Goal: Find specific page/section

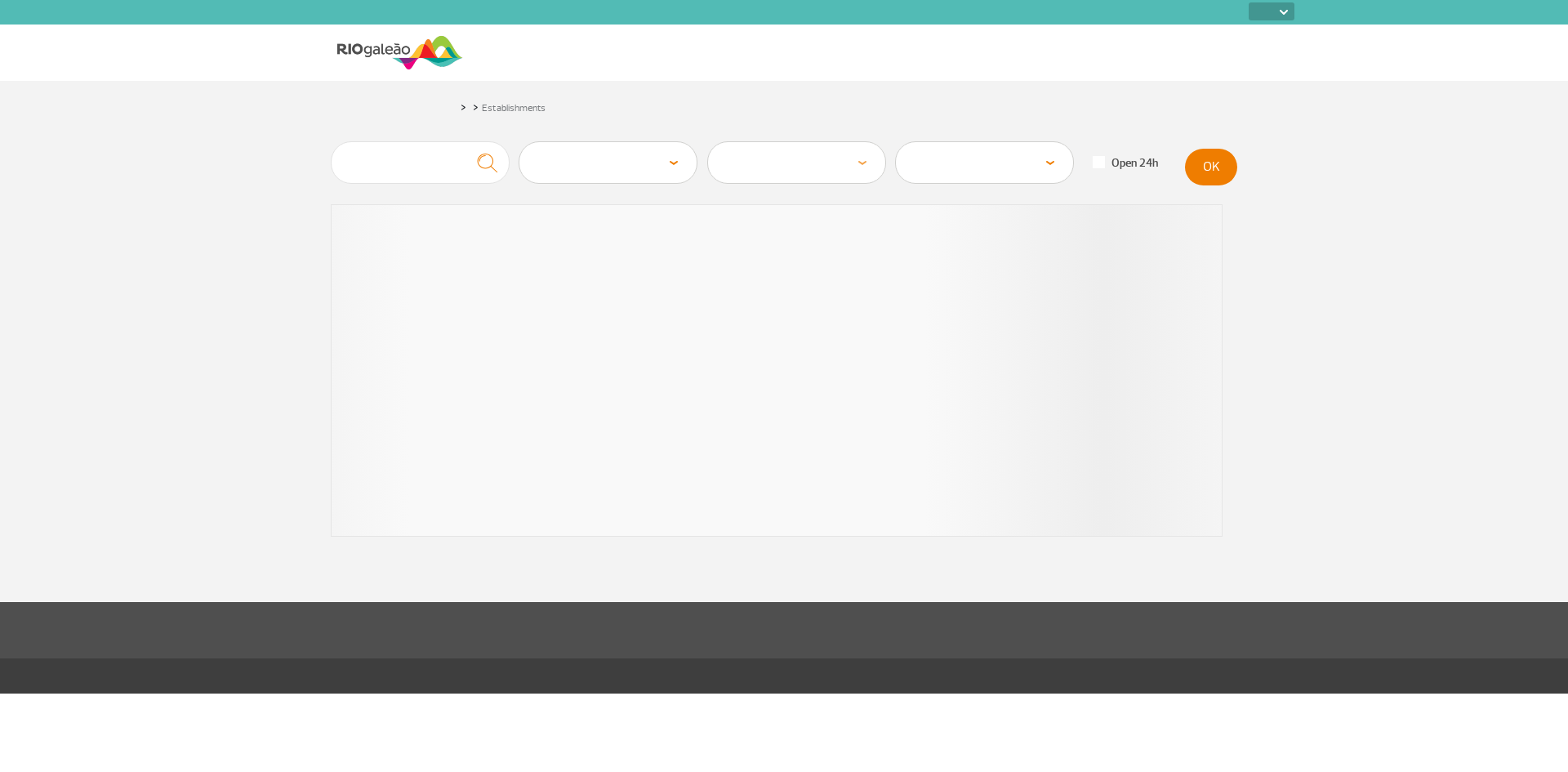
select select
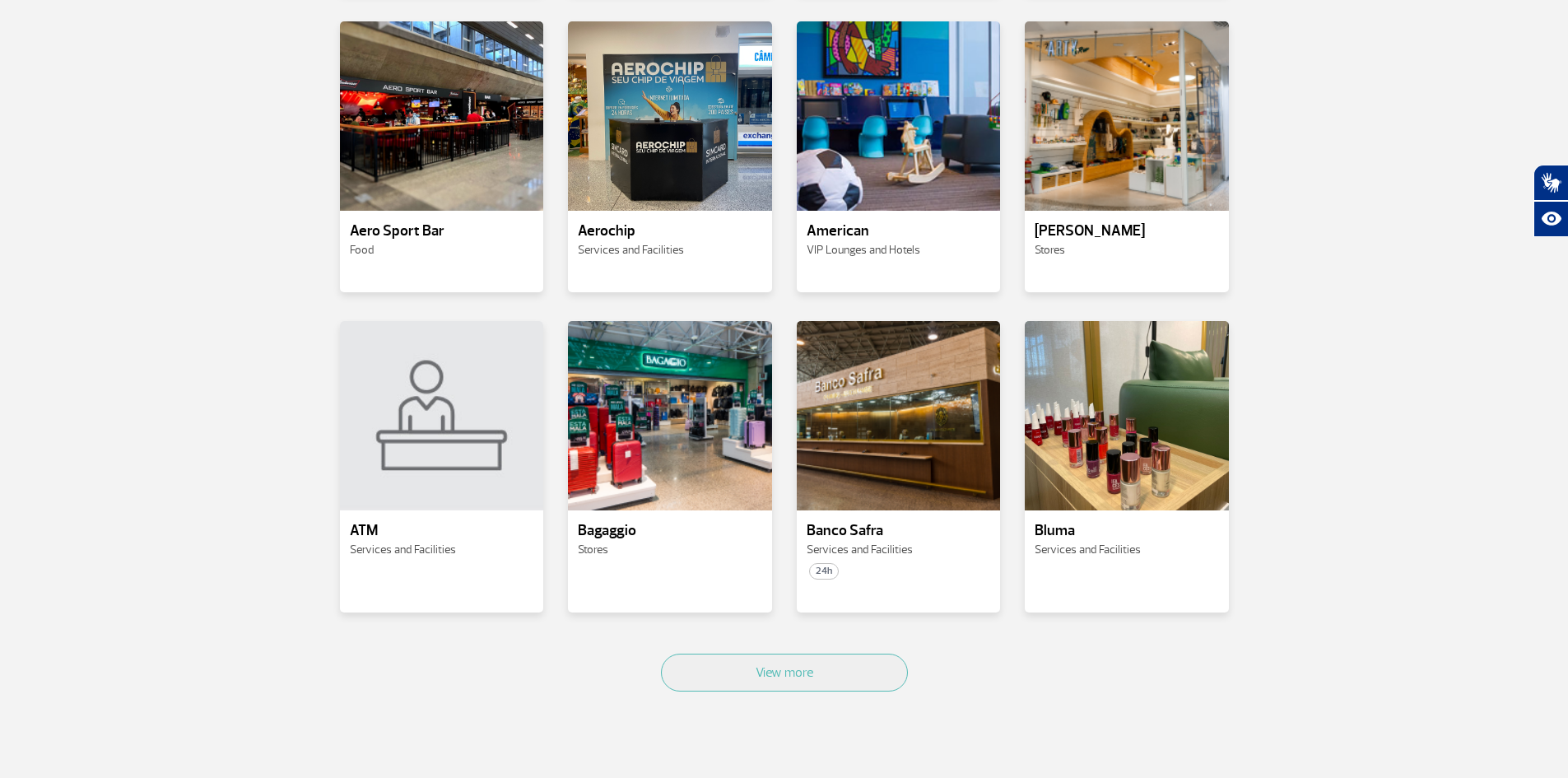
scroll to position [576, 0]
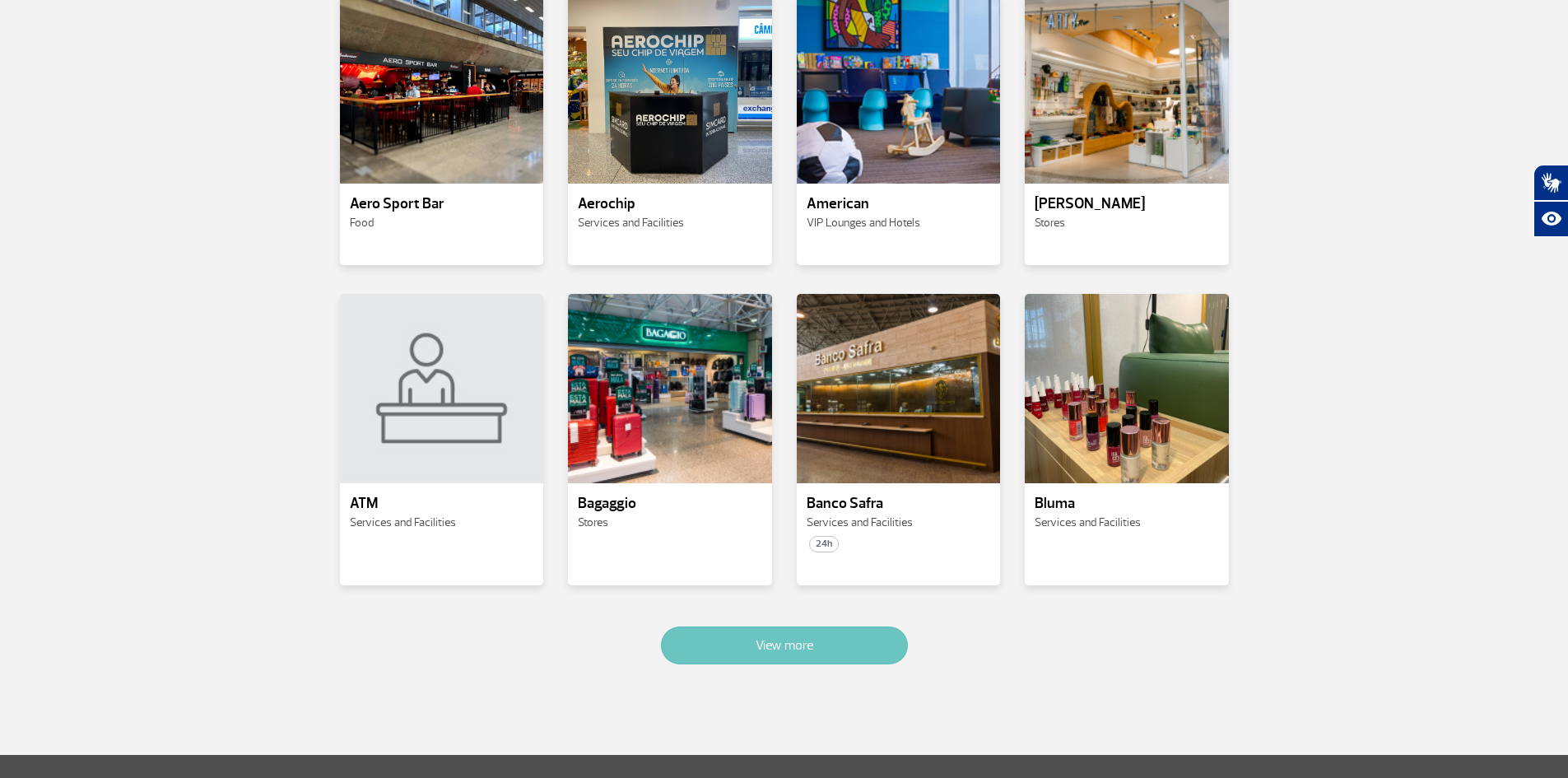
click at [836, 631] on button "View more" at bounding box center [784, 645] width 247 height 38
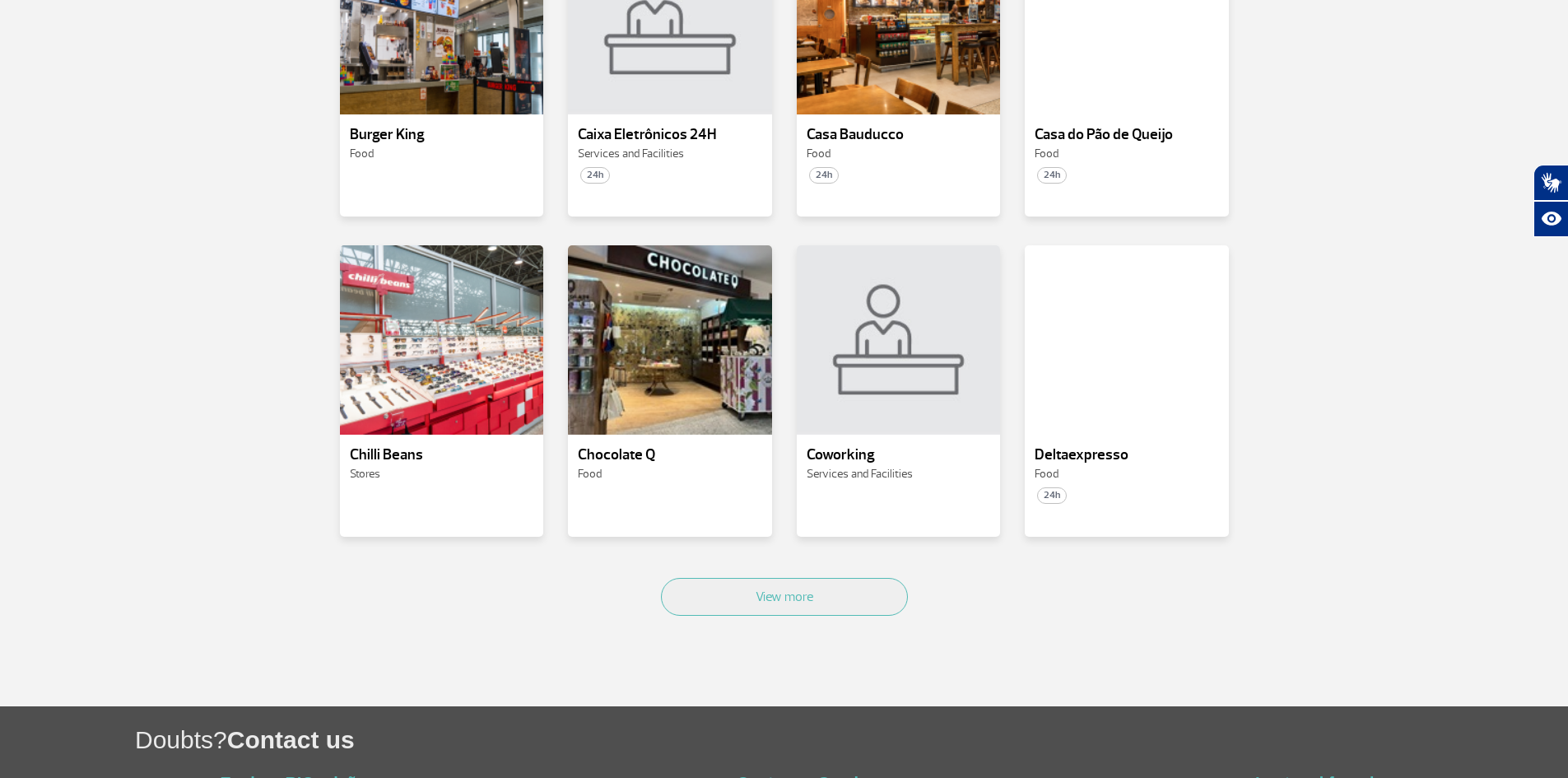
scroll to position [1619, 0]
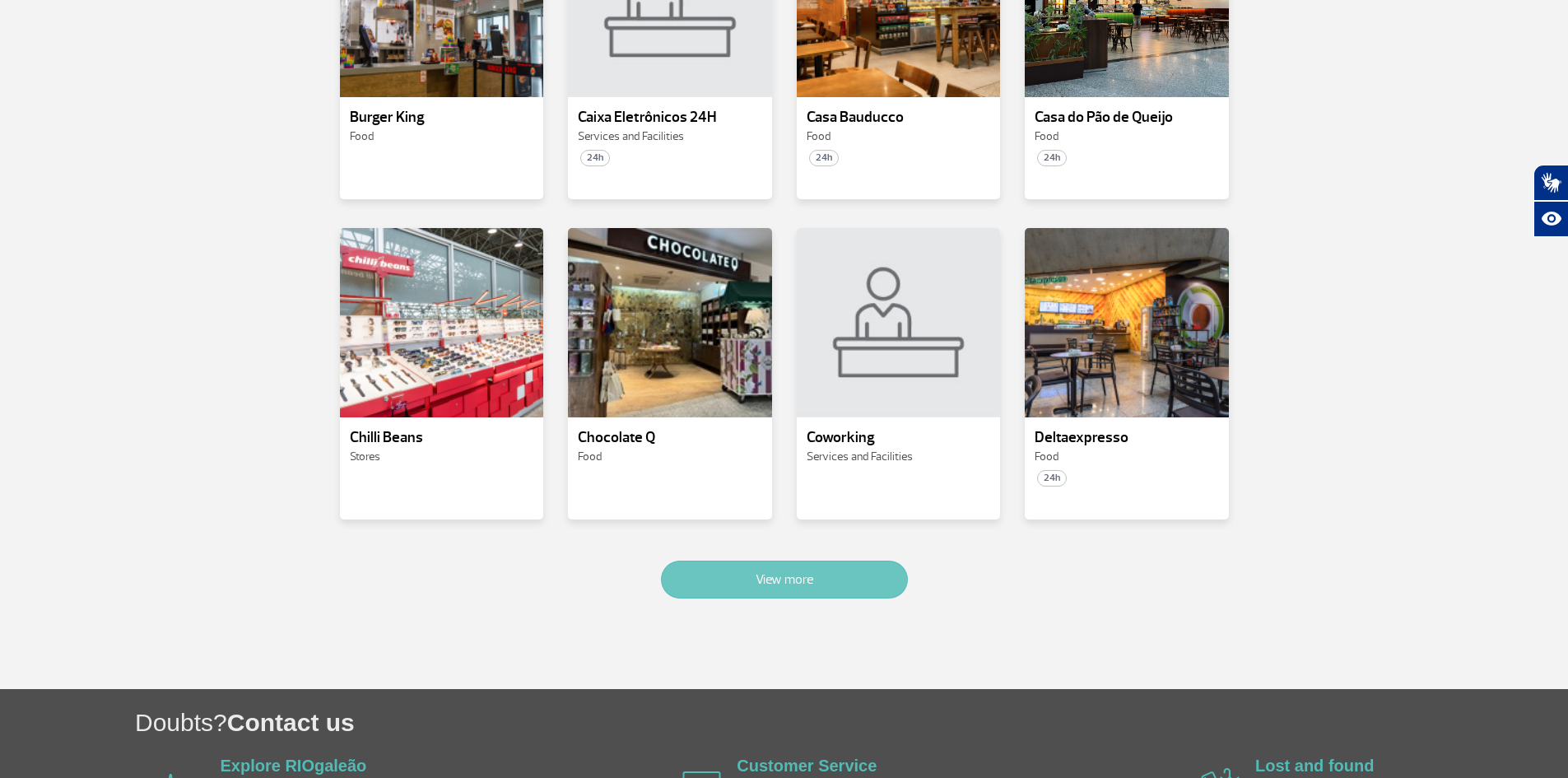
click at [845, 561] on button "View more" at bounding box center [784, 580] width 247 height 38
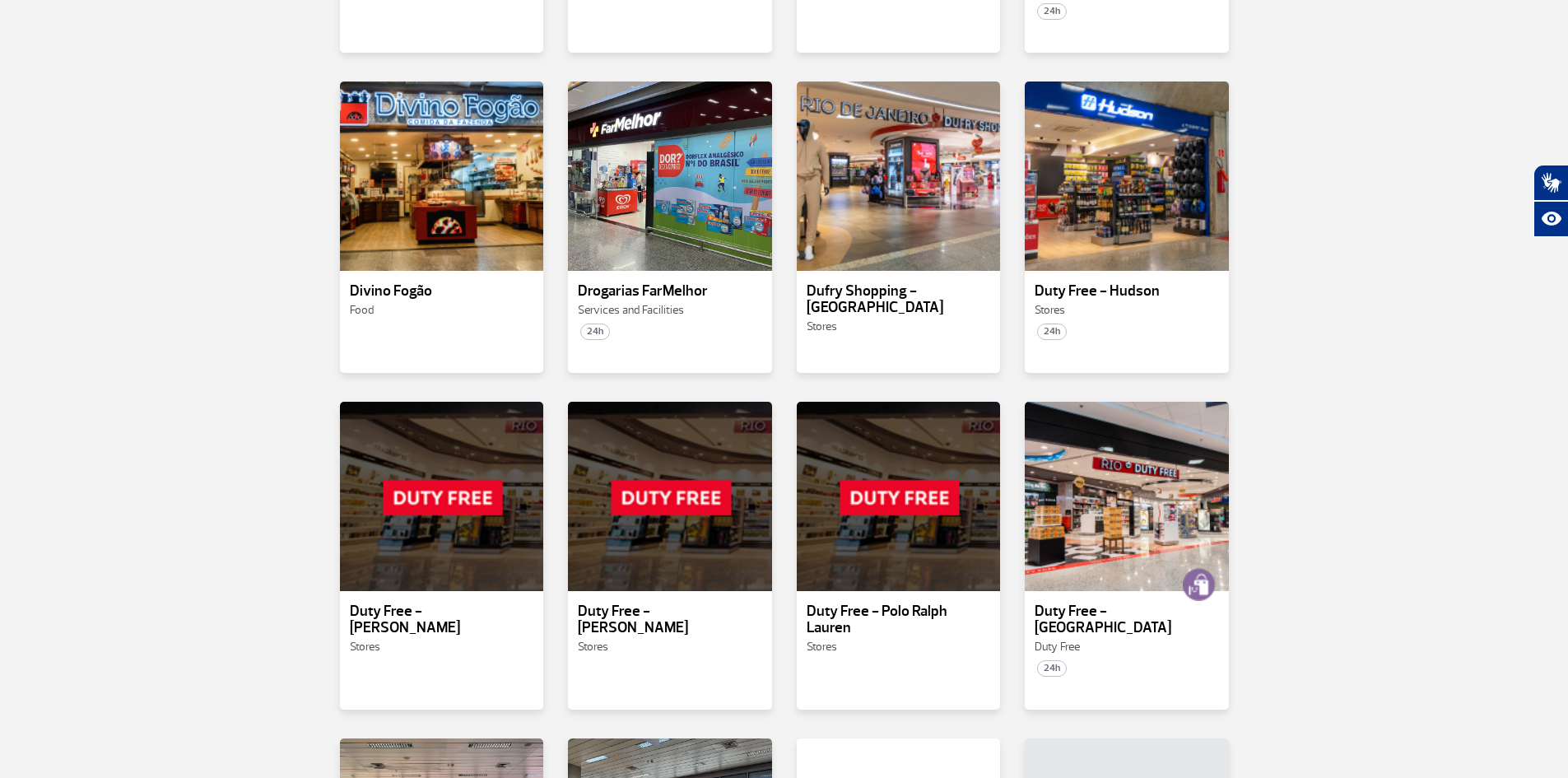
scroll to position [2498, 0]
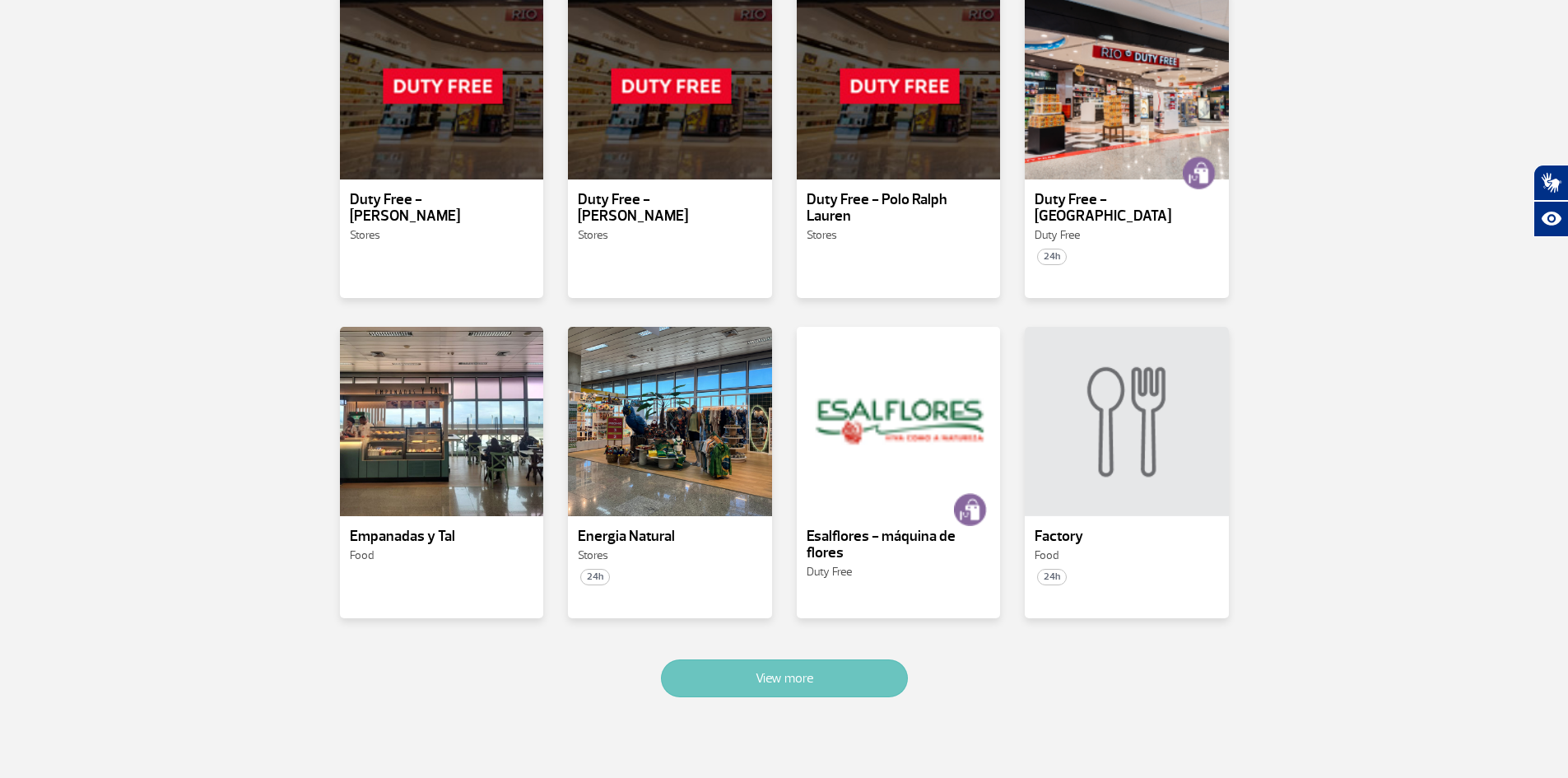
click at [882, 659] on button "View more" at bounding box center [784, 678] width 247 height 38
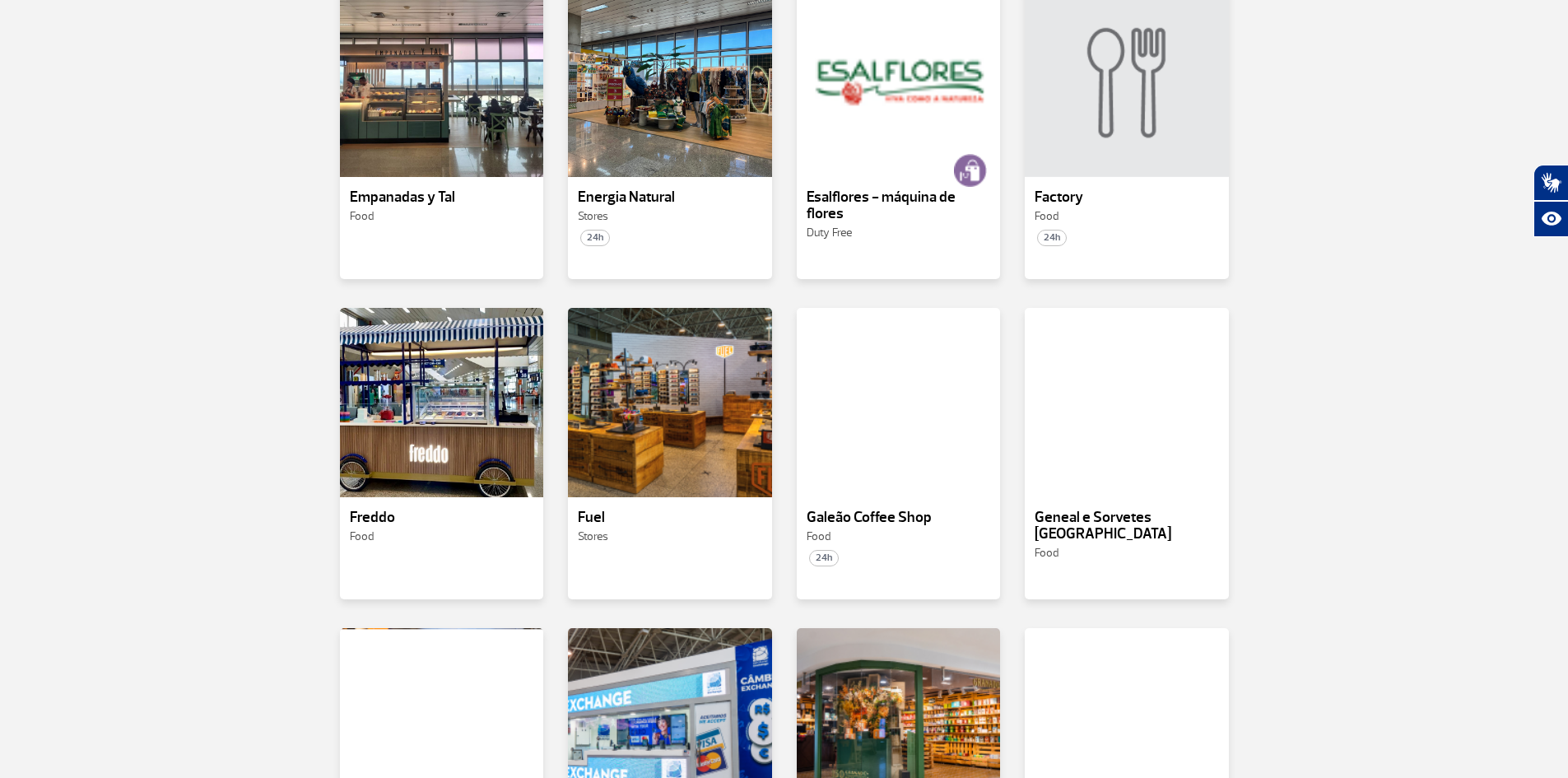
scroll to position [3438, 0]
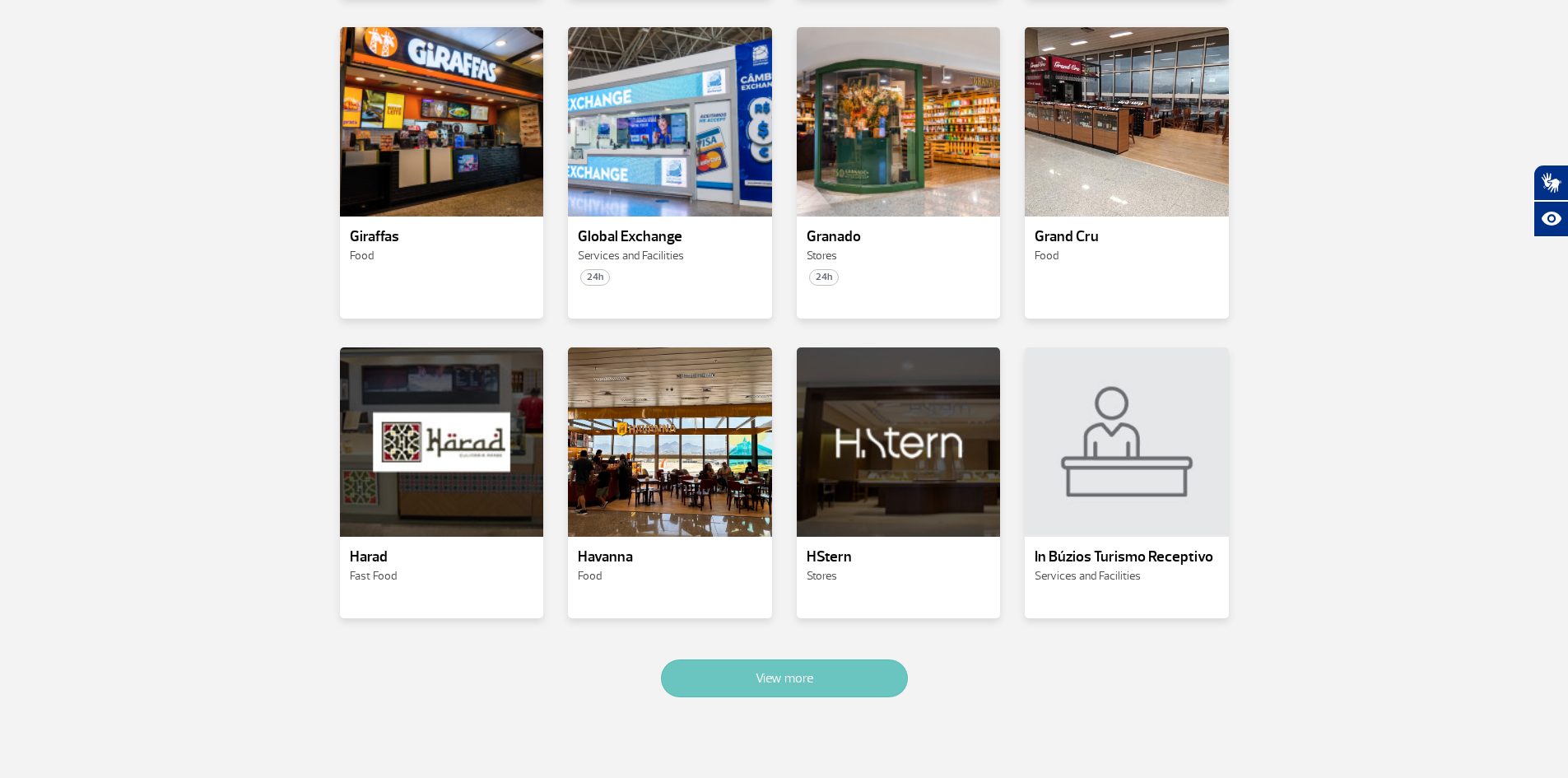
click at [862, 659] on button "View more" at bounding box center [784, 678] width 247 height 38
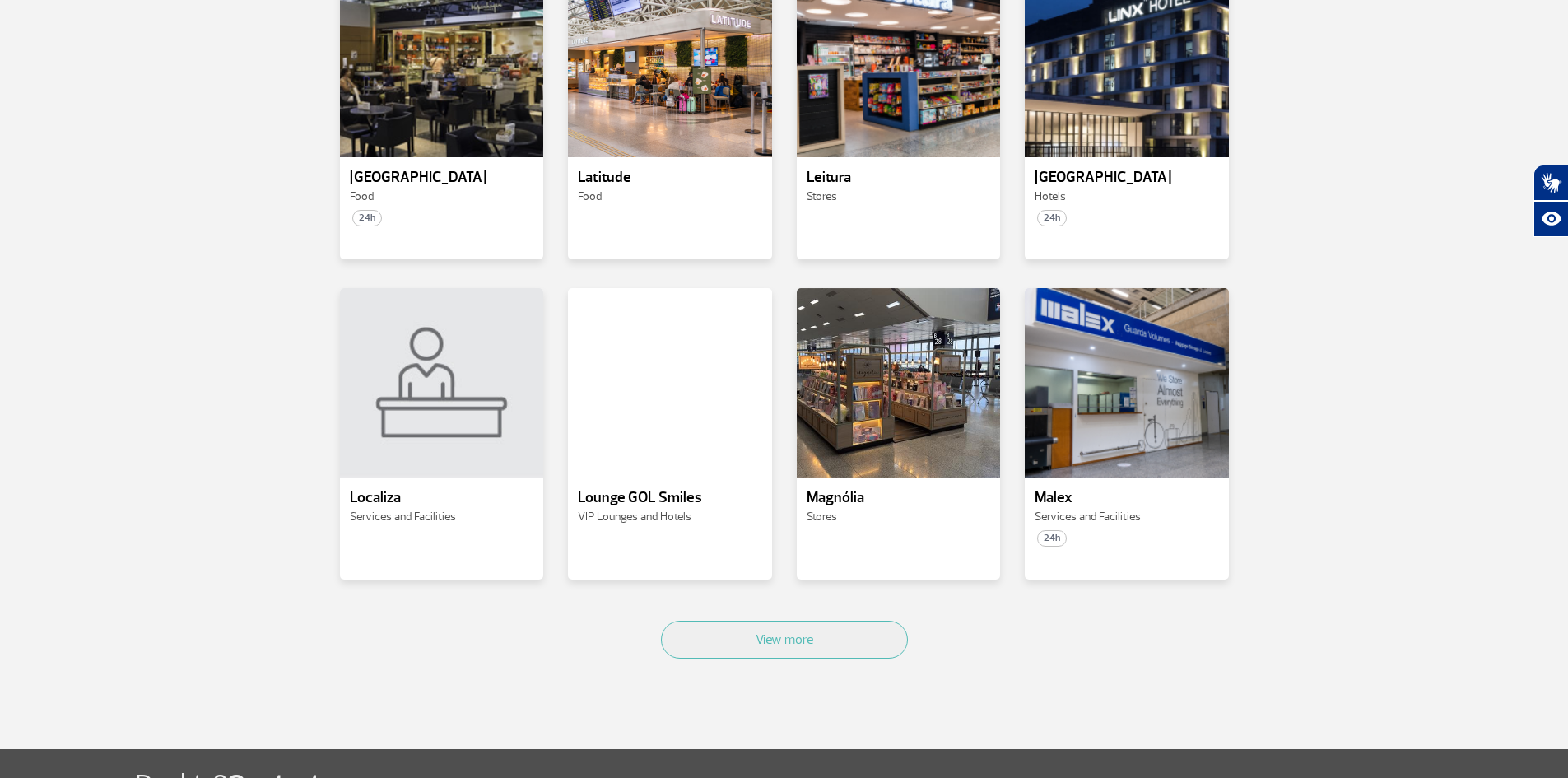
scroll to position [4592, 0]
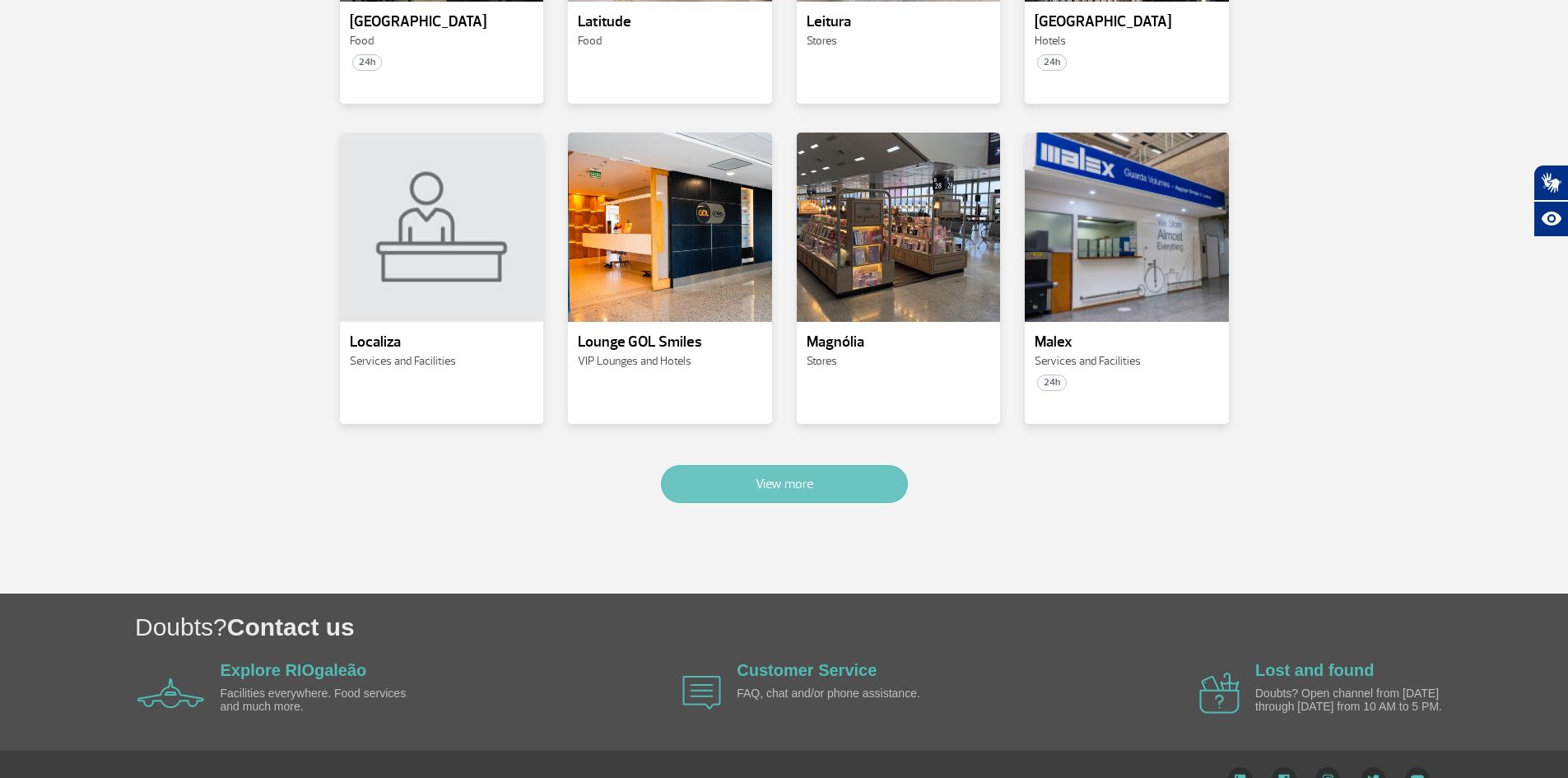
click at [798, 465] on button "View more" at bounding box center [784, 484] width 247 height 38
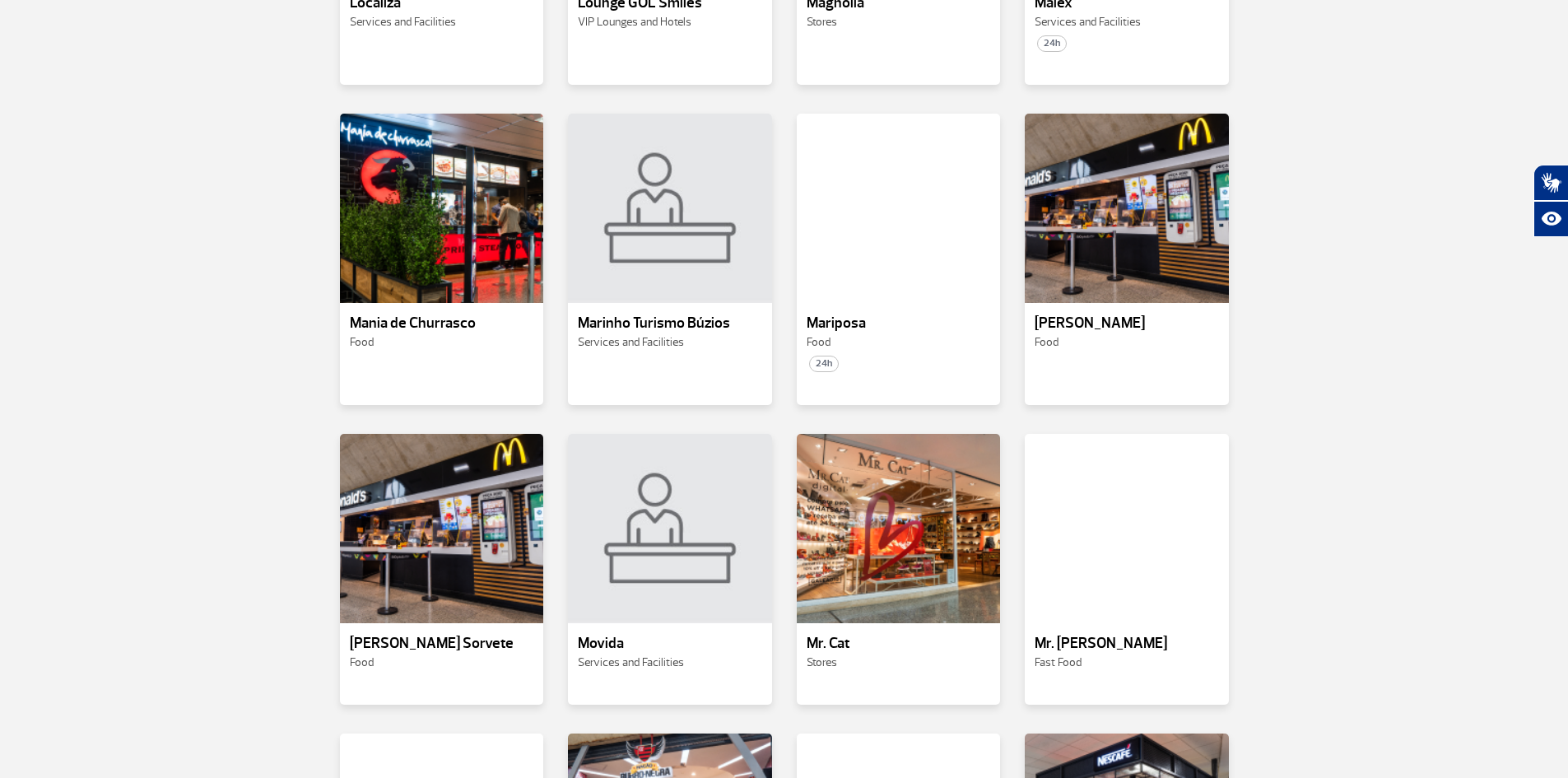
scroll to position [5533, 0]
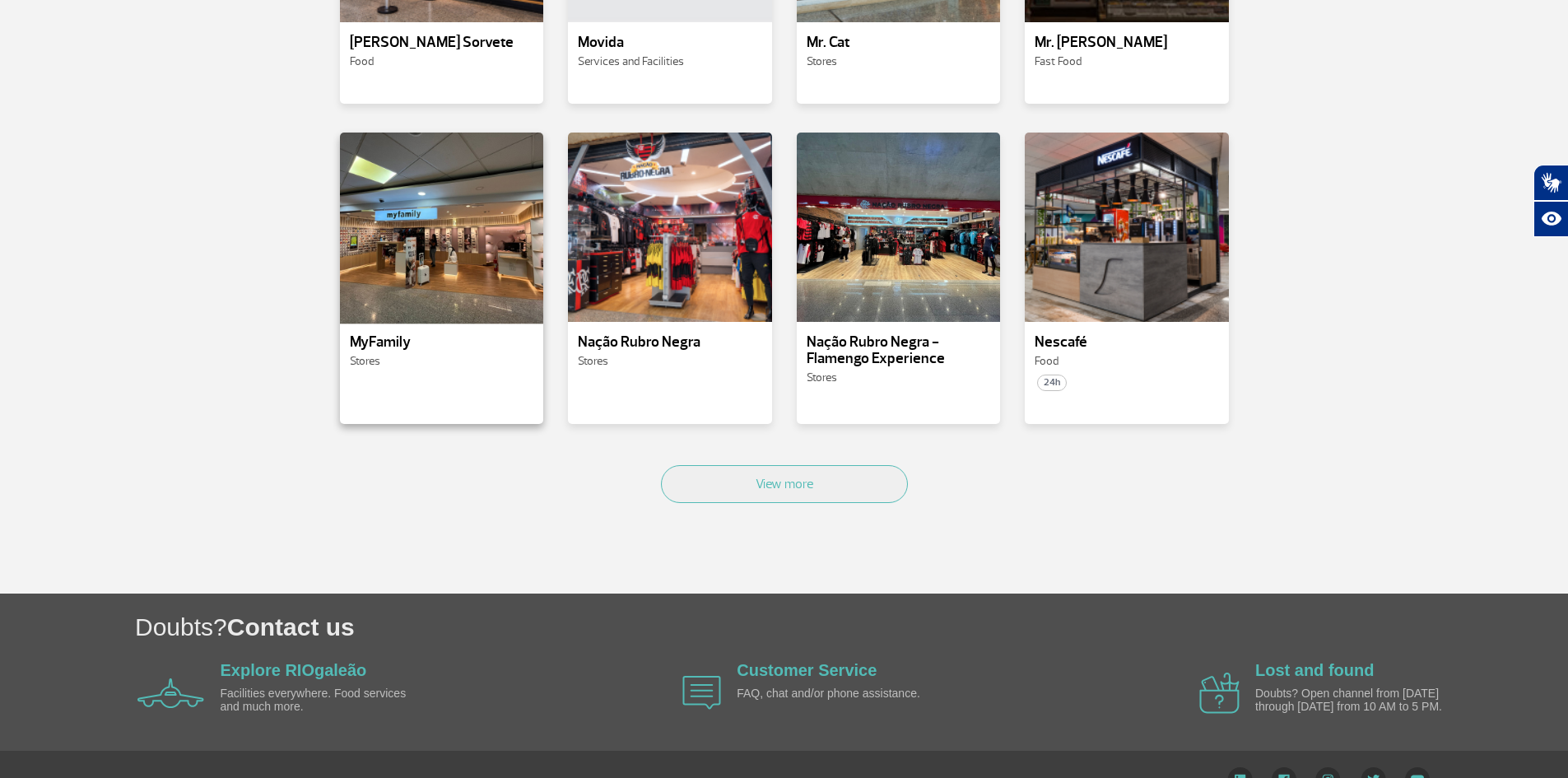
click at [396, 264] on div at bounding box center [441, 228] width 207 height 194
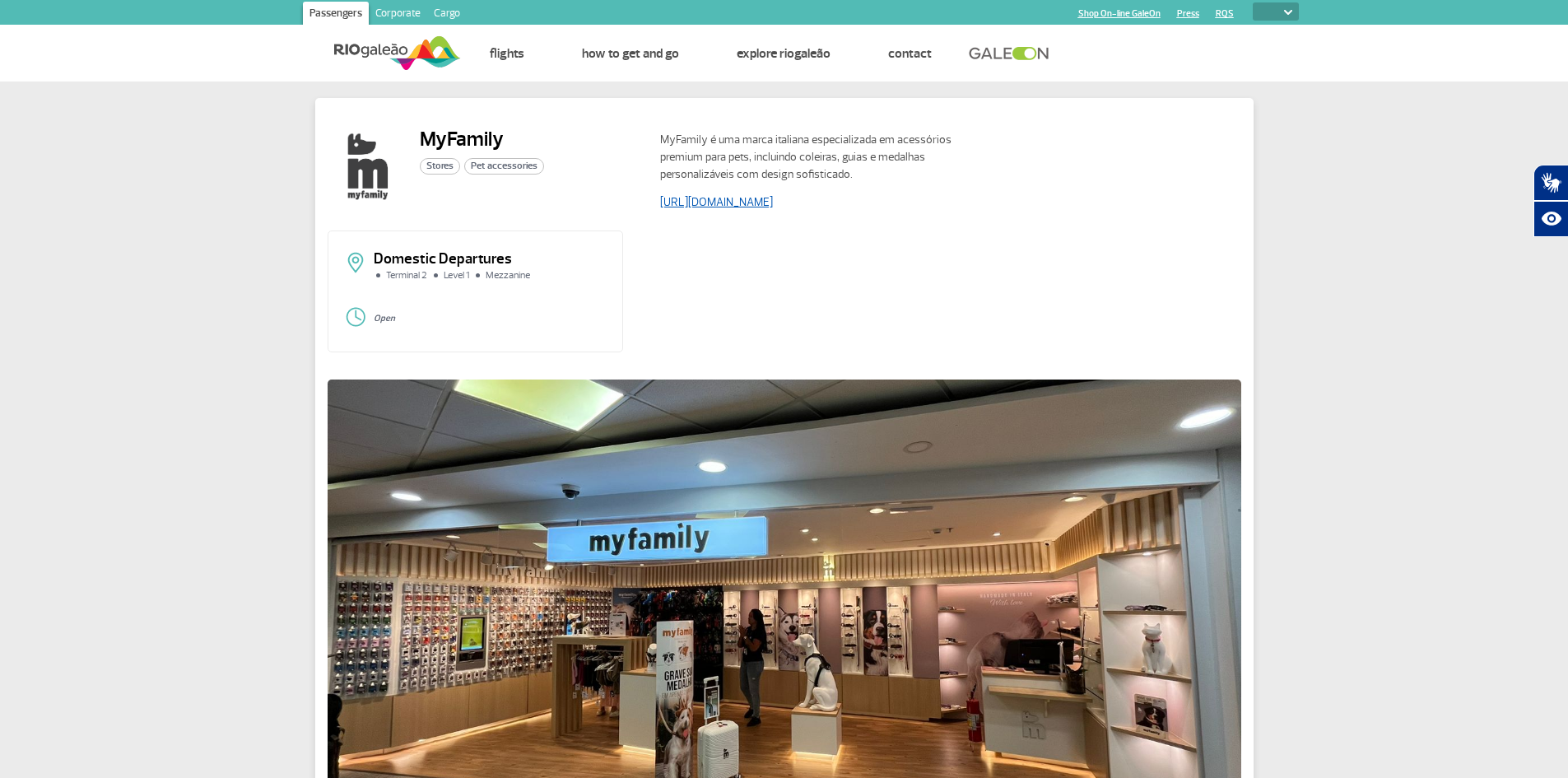
click at [773, 203] on link "[URL][DOMAIN_NAME]" at bounding box center [717, 202] width 113 height 14
